Goal: Check status: Check status

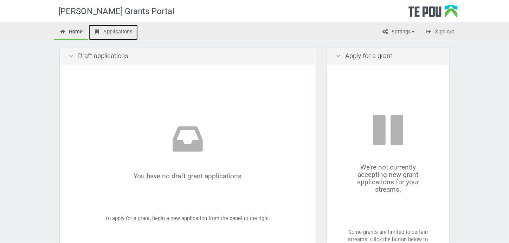
click at [107, 28] on link "Applications" at bounding box center [113, 32] width 49 height 15
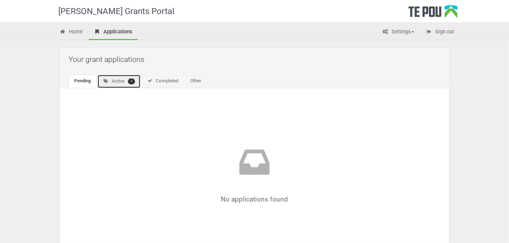
click at [109, 77] on link "Active 1" at bounding box center [118, 82] width 43 height 14
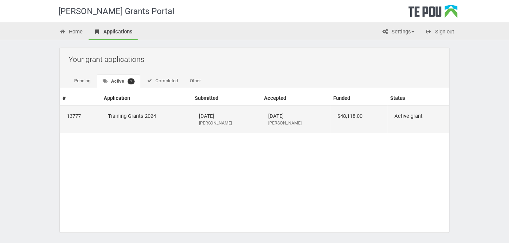
click at [124, 116] on td "Training Grants 2024" at bounding box center [146, 119] width 91 height 28
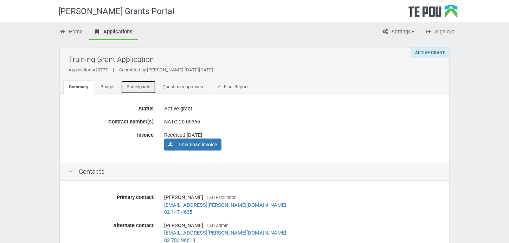
click at [149, 83] on link "Participants" at bounding box center [138, 86] width 35 height 13
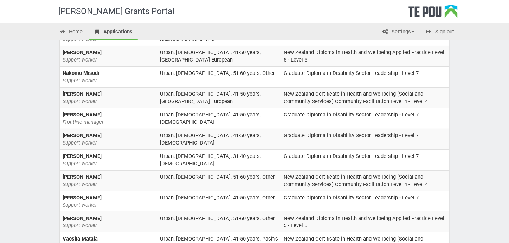
scroll to position [141, 0]
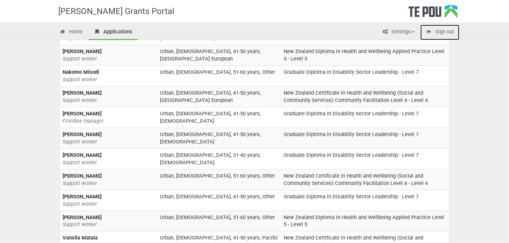
click at [430, 31] on icon at bounding box center [429, 31] width 7 height 5
